Goal: Information Seeking & Learning: Find specific fact

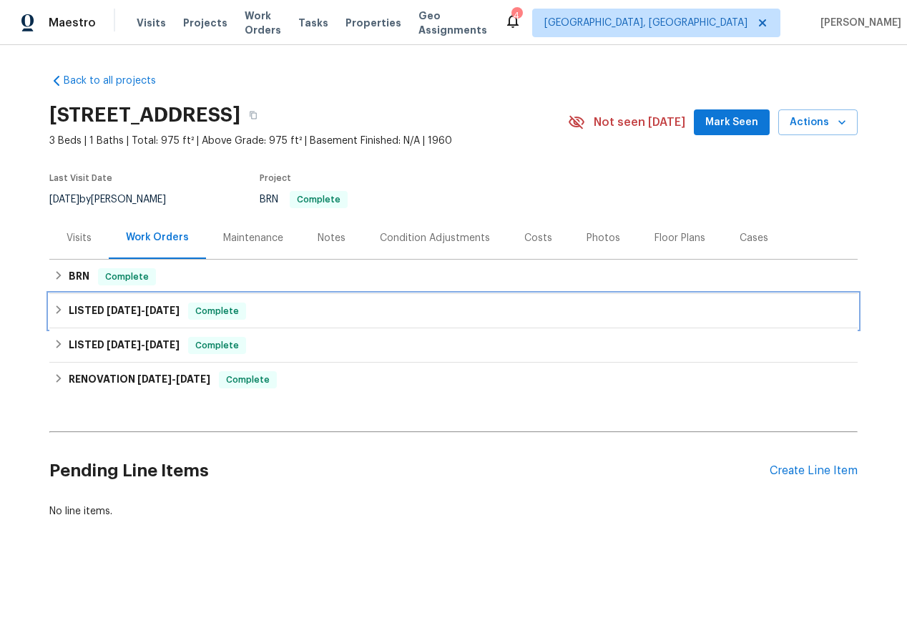
click at [55, 303] on div "LISTED [DATE] - [DATE] Complete" at bounding box center [454, 311] width 800 height 17
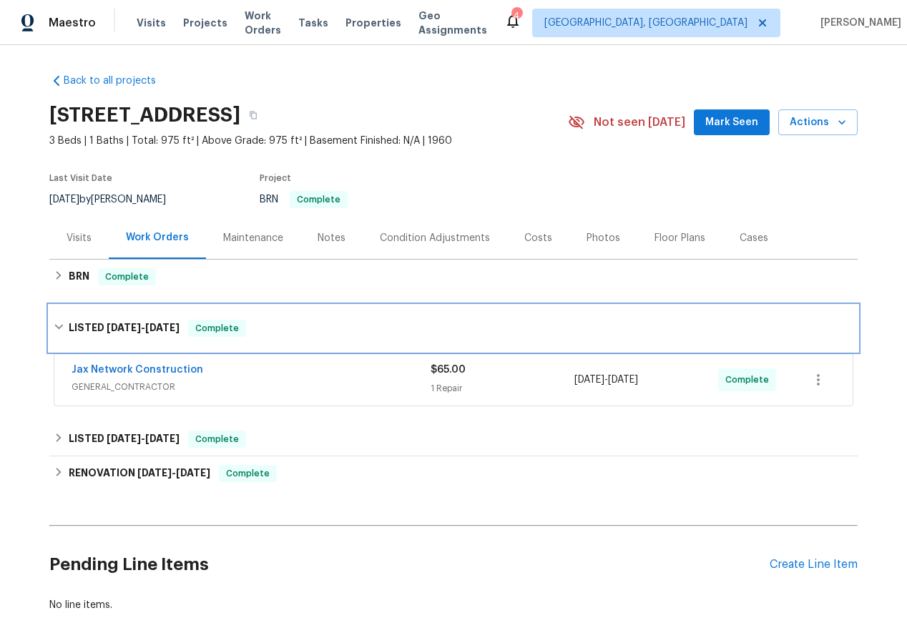
scroll to position [77, 0]
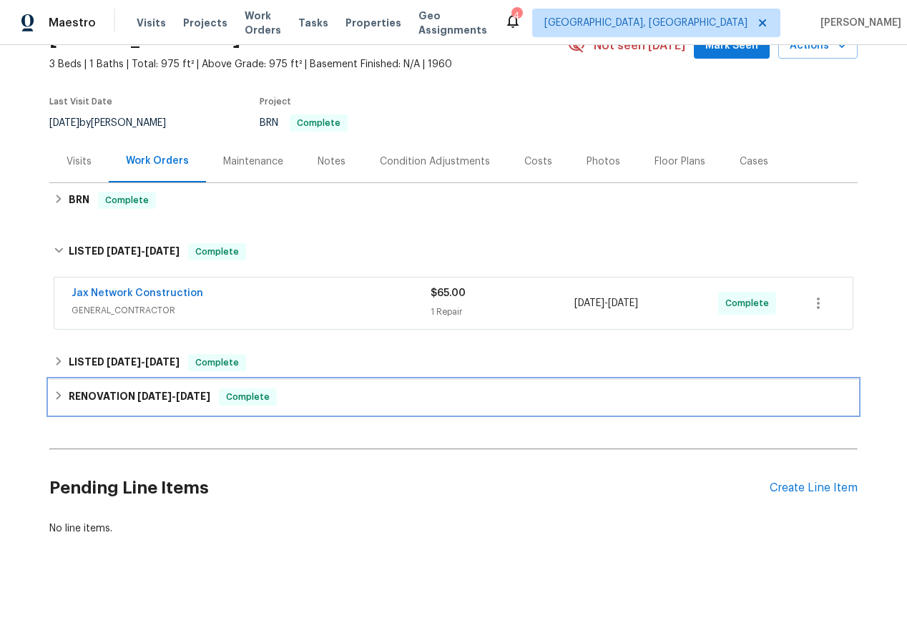
click at [62, 393] on icon at bounding box center [59, 396] width 10 height 10
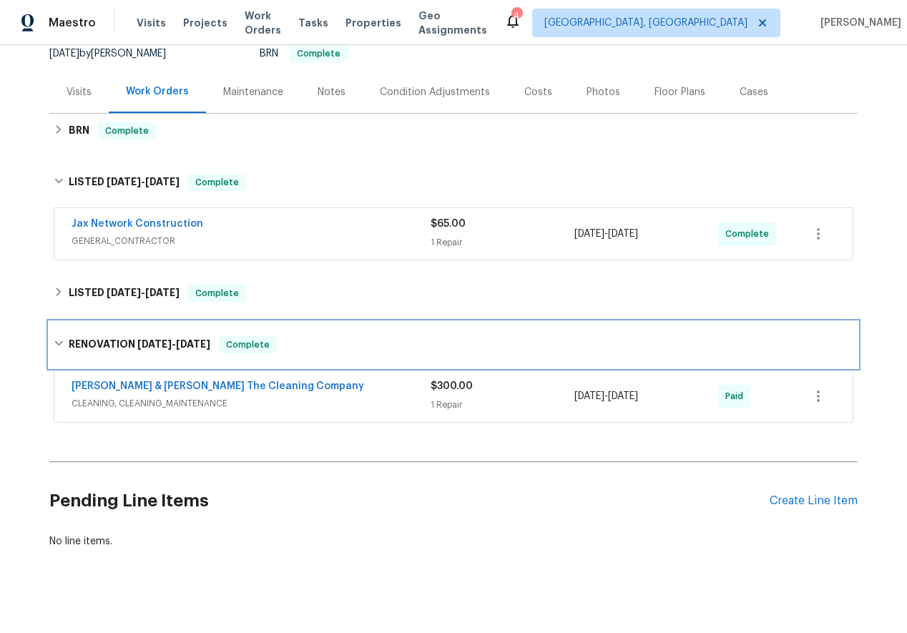
scroll to position [159, 0]
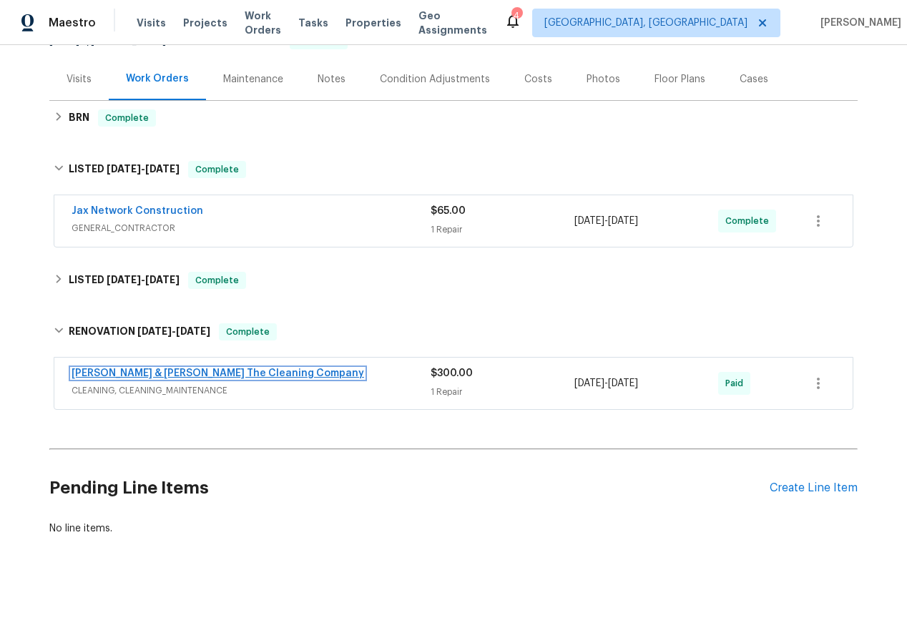
click at [105, 368] on link "[PERSON_NAME] & [PERSON_NAME] The Cleaning Company" at bounding box center [218, 373] width 293 height 10
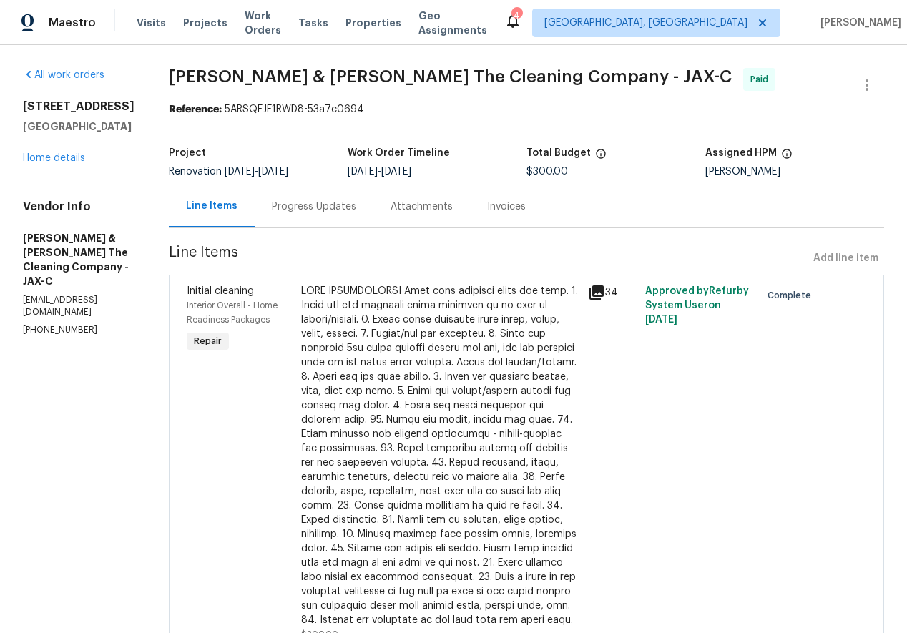
scroll to position [104, 0]
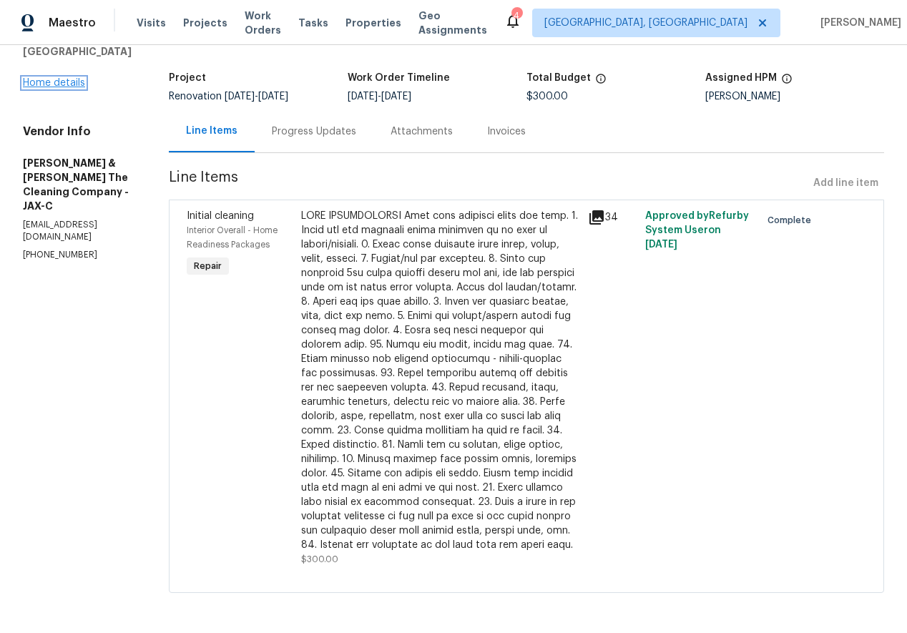
click at [43, 78] on link "Home details" at bounding box center [54, 83] width 62 height 10
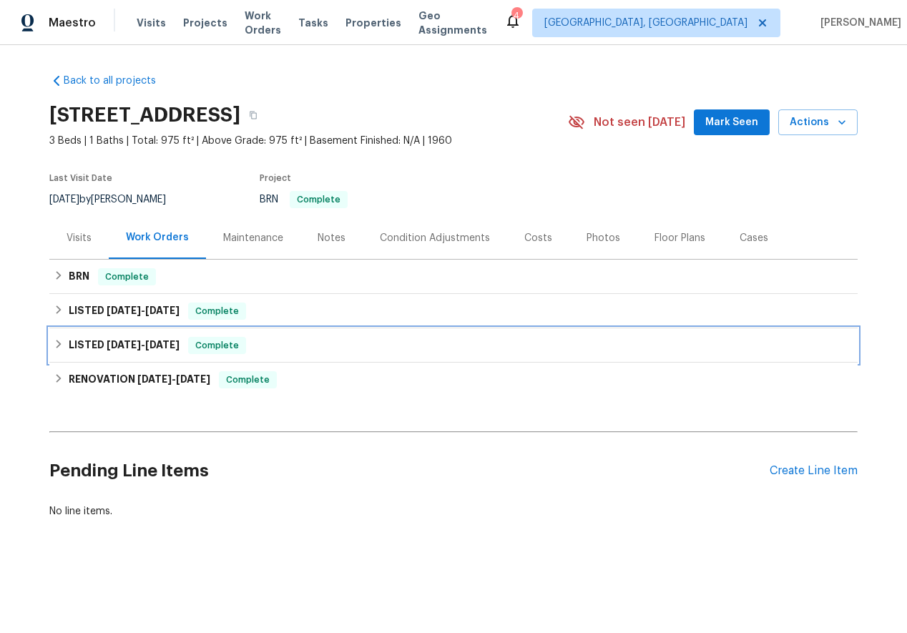
click at [59, 344] on icon at bounding box center [59, 344] width 5 height 9
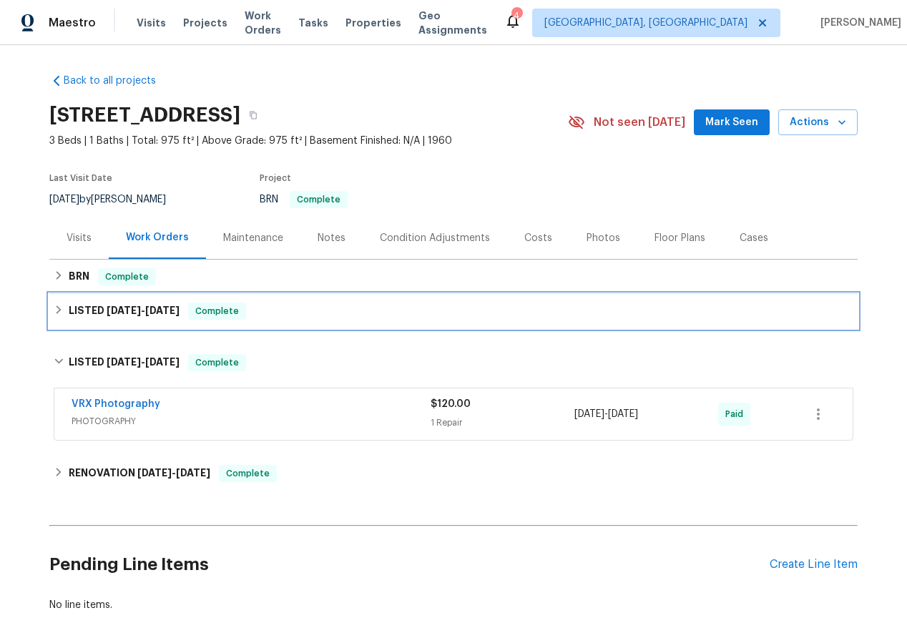
click at [62, 303] on div "LISTED [DATE] - [DATE] Complete" at bounding box center [454, 311] width 800 height 17
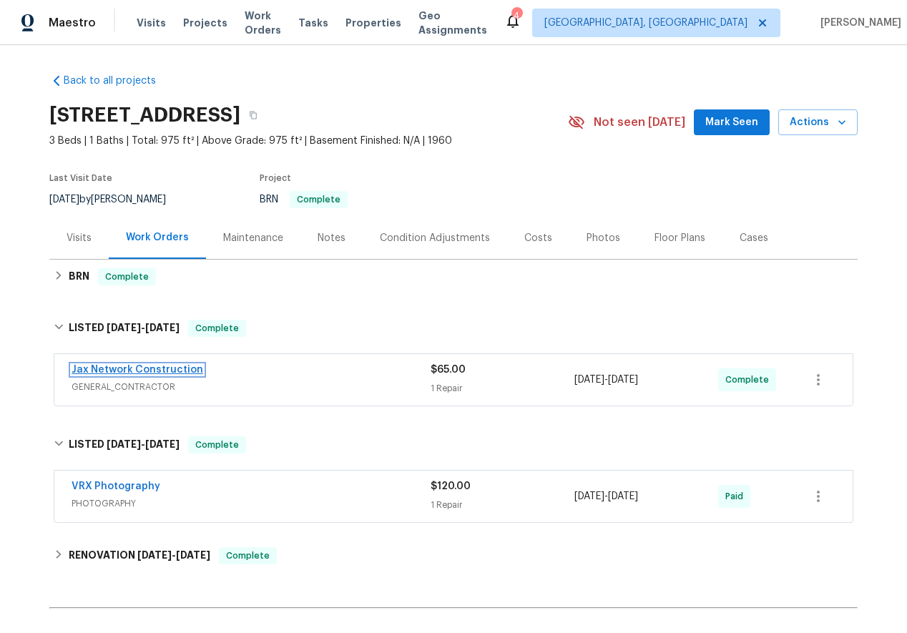
click at [128, 368] on link "Jax Network Construction" at bounding box center [138, 370] width 132 height 10
